Goal: Information Seeking & Learning: Learn about a topic

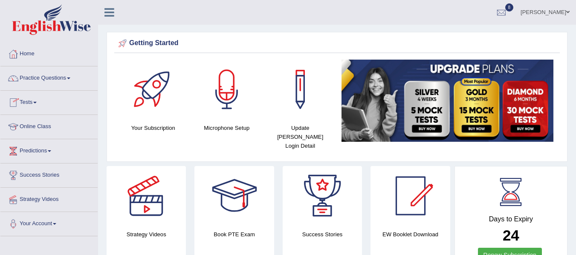
click at [51, 125] on link "Online Class" at bounding box center [48, 125] width 97 height 21
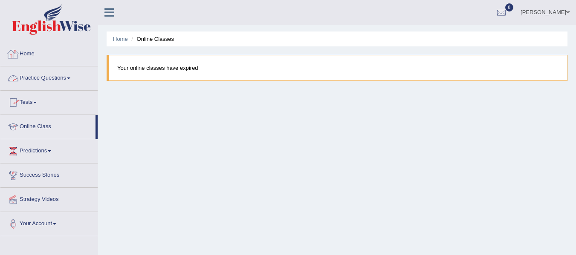
click at [32, 52] on link "Home" at bounding box center [48, 52] width 97 height 21
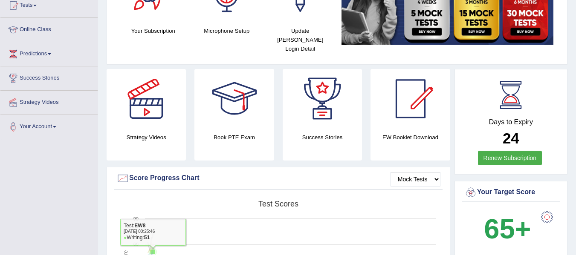
scroll to position [43, 0]
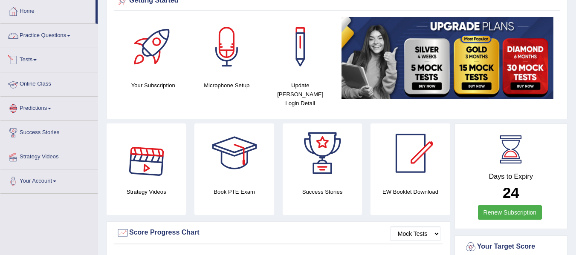
click at [66, 35] on link "Practice Questions" at bounding box center [48, 34] width 97 height 21
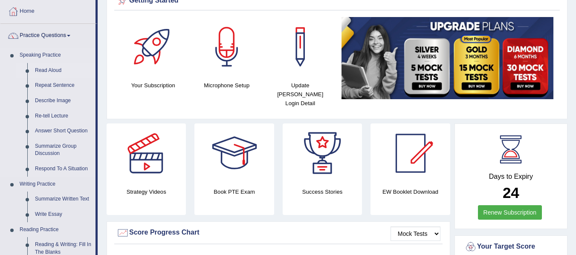
click at [53, 69] on link "Read Aloud" at bounding box center [63, 70] width 64 height 15
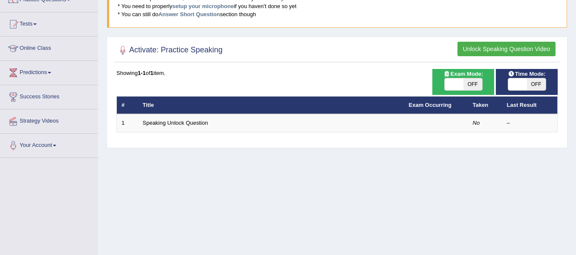
scroll to position [64, 0]
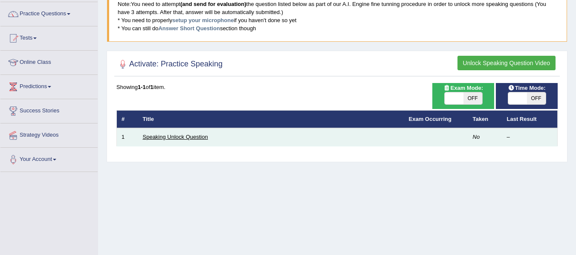
click at [173, 138] on link "Speaking Unlock Question" at bounding box center [175, 137] width 65 height 6
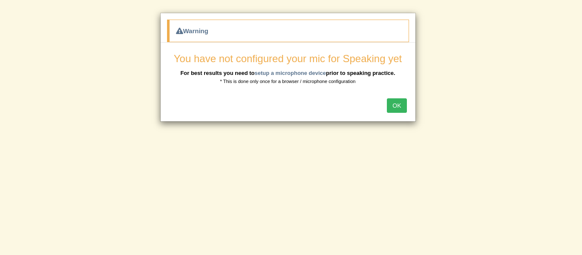
click at [397, 103] on button "OK" at bounding box center [397, 105] width 20 height 14
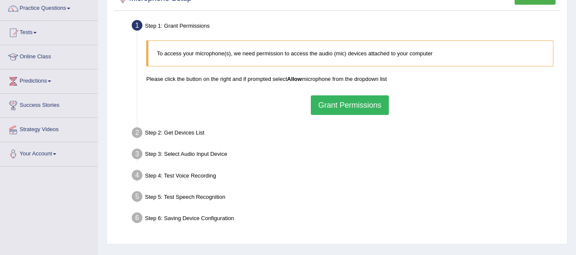
scroll to position [85, 0]
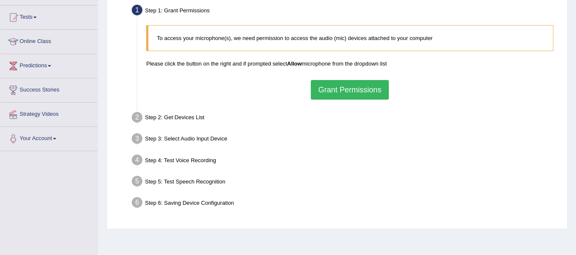
click at [345, 94] on button "Grant Permissions" at bounding box center [350, 90] width 78 height 20
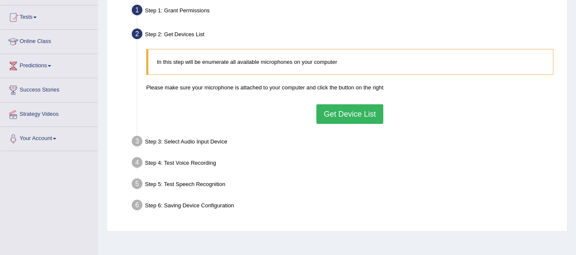
click at [216, 142] on div "Step 3: Select Audio Input Device –" at bounding box center [345, 142] width 435 height 19
click at [209, 145] on div "Step 3: Select Audio Input Device –" at bounding box center [345, 142] width 435 height 19
click at [361, 116] on button "Get Device List" at bounding box center [349, 114] width 66 height 20
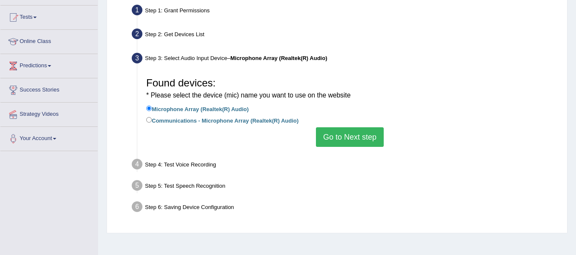
click at [348, 135] on button "Go to Next step" at bounding box center [350, 137] width 68 height 20
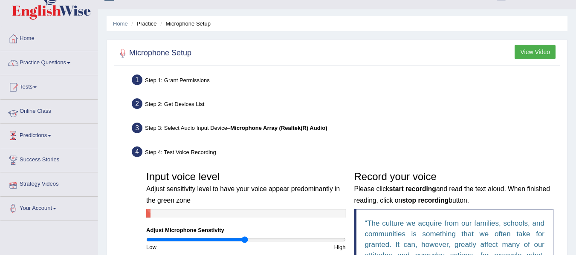
scroll to position [0, 0]
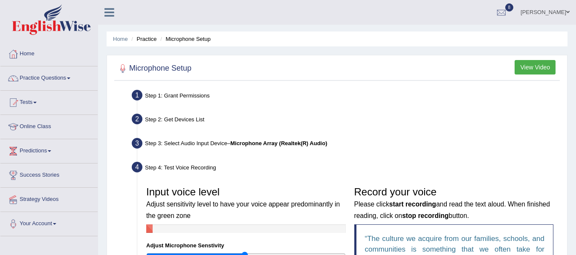
click at [60, 78] on link "Practice Questions" at bounding box center [48, 76] width 97 height 21
